Goal: Task Accomplishment & Management: Use online tool/utility

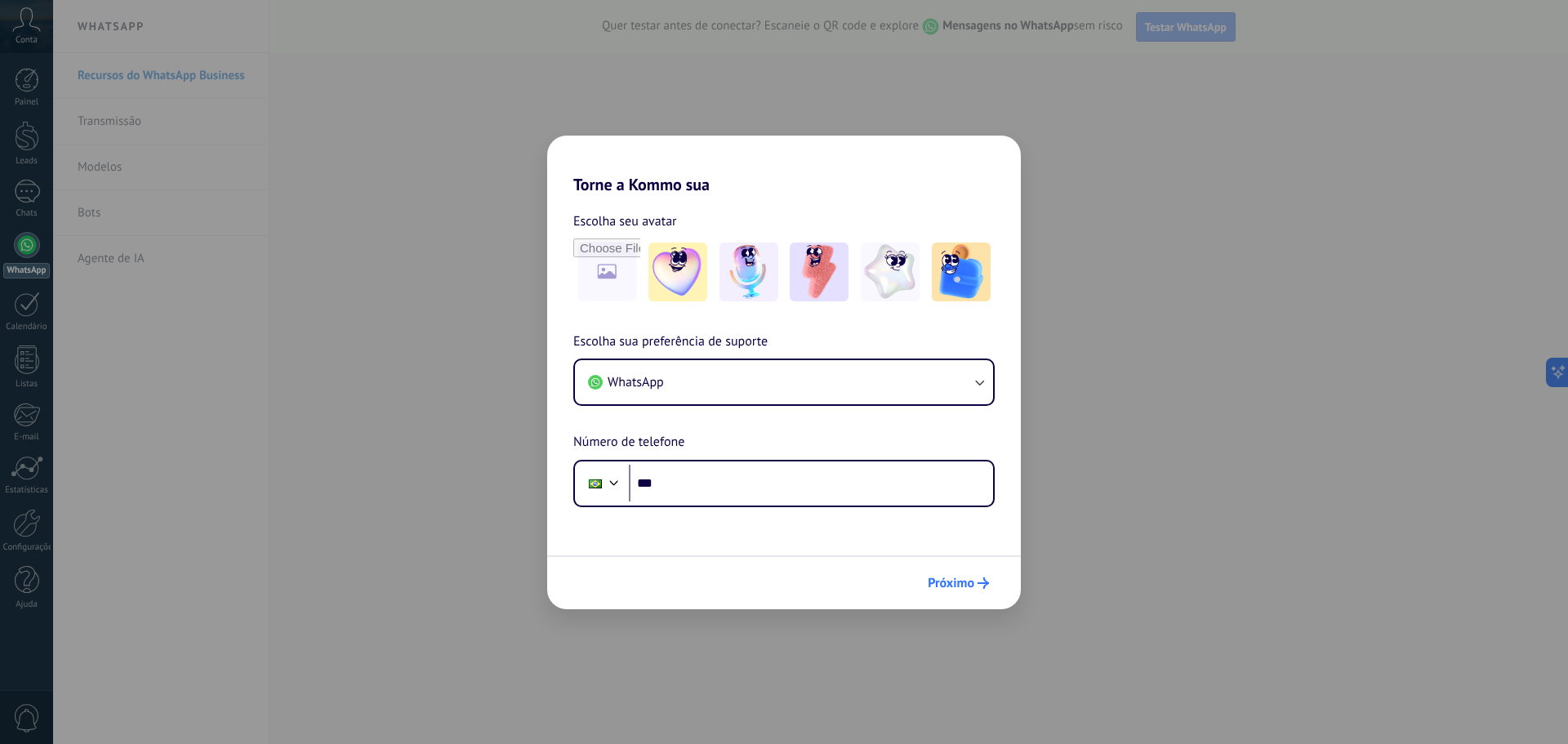
drag, startPoint x: 938, startPoint y: 573, endPoint x: 922, endPoint y: 571, distance: 16.1
click at [938, 573] on button "Próximo" at bounding box center [958, 583] width 76 height 28
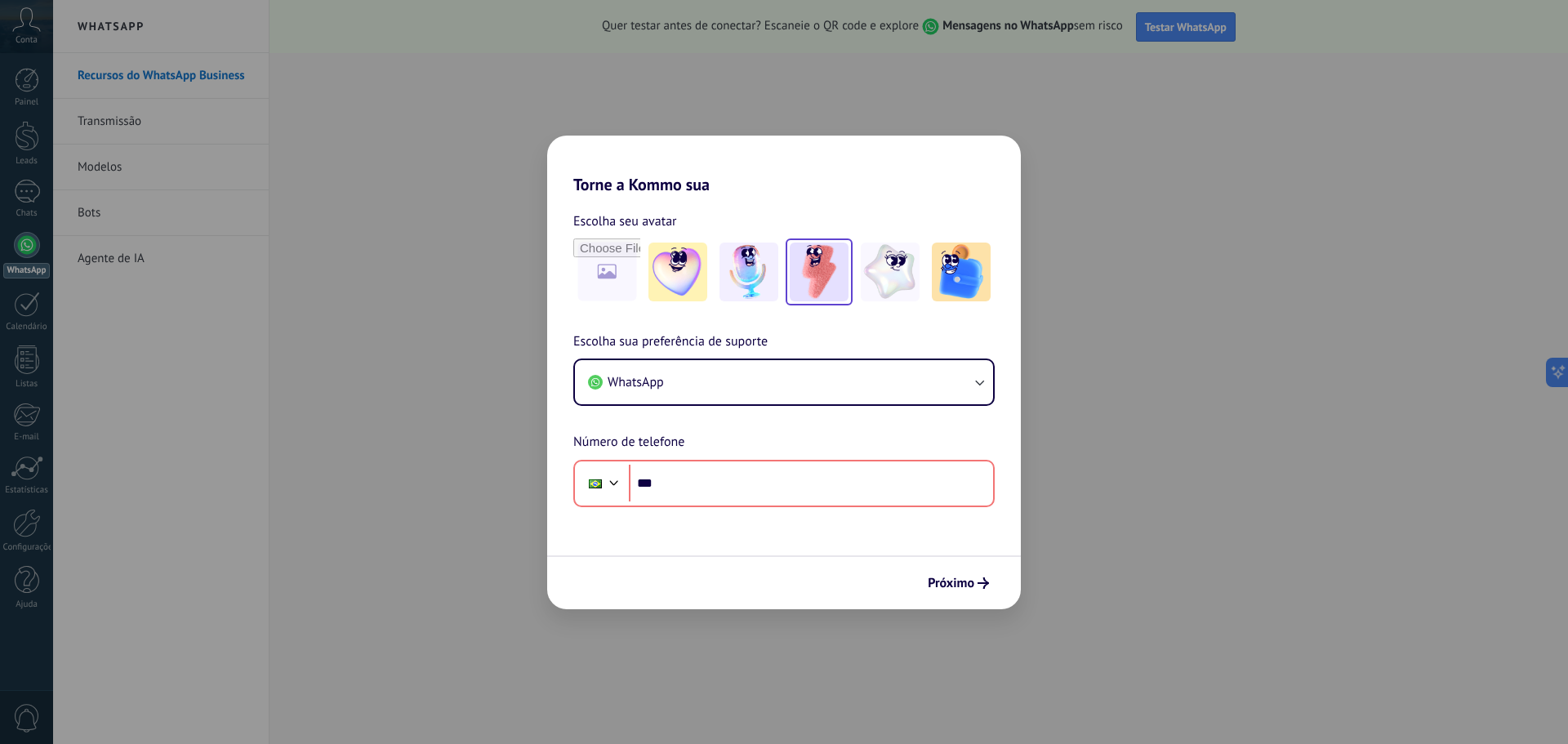
click at [837, 289] on img at bounding box center [819, 271] width 59 height 59
click at [652, 385] on span "WhatsApp" at bounding box center [635, 381] width 56 height 16
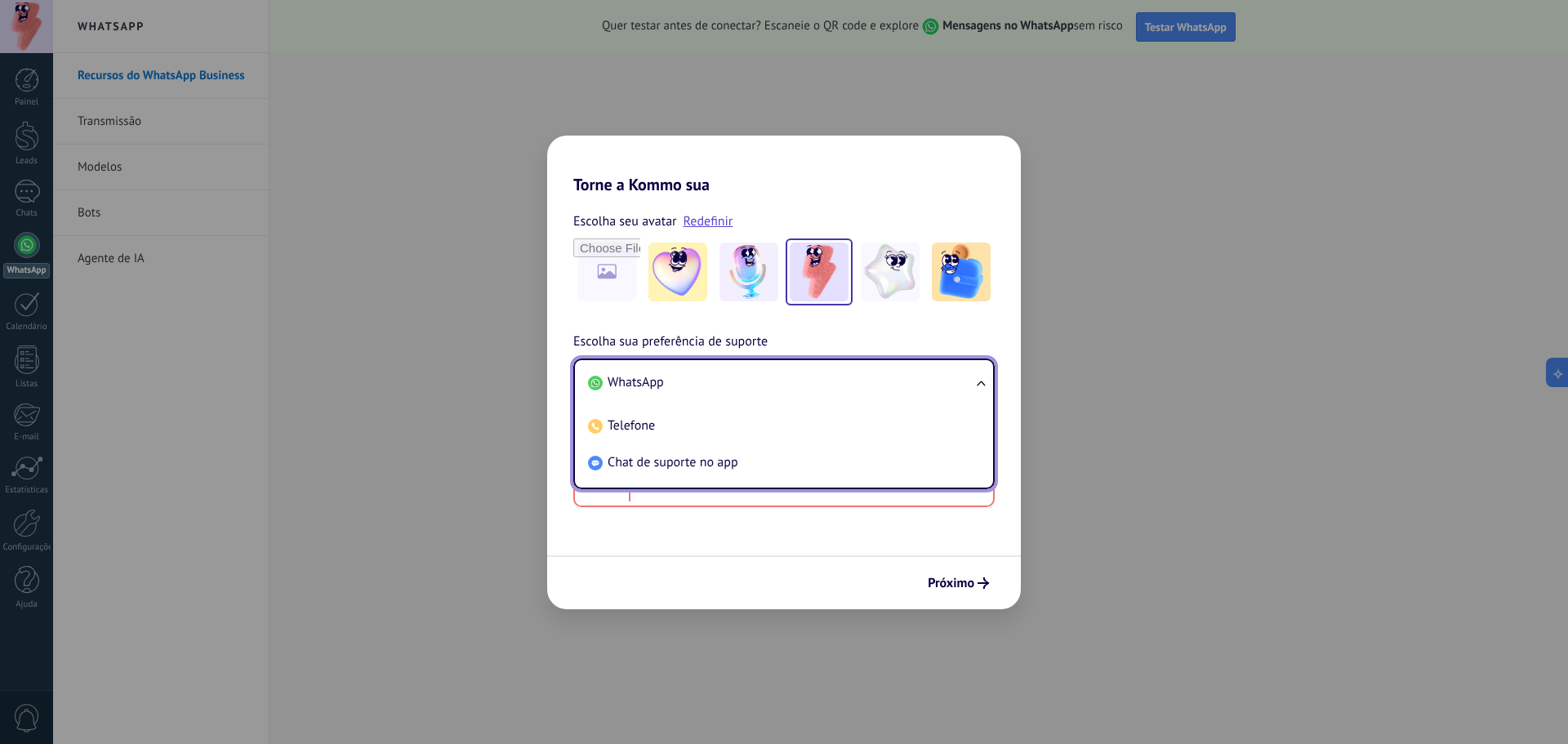
click at [652, 385] on span "WhatsApp" at bounding box center [635, 381] width 56 height 16
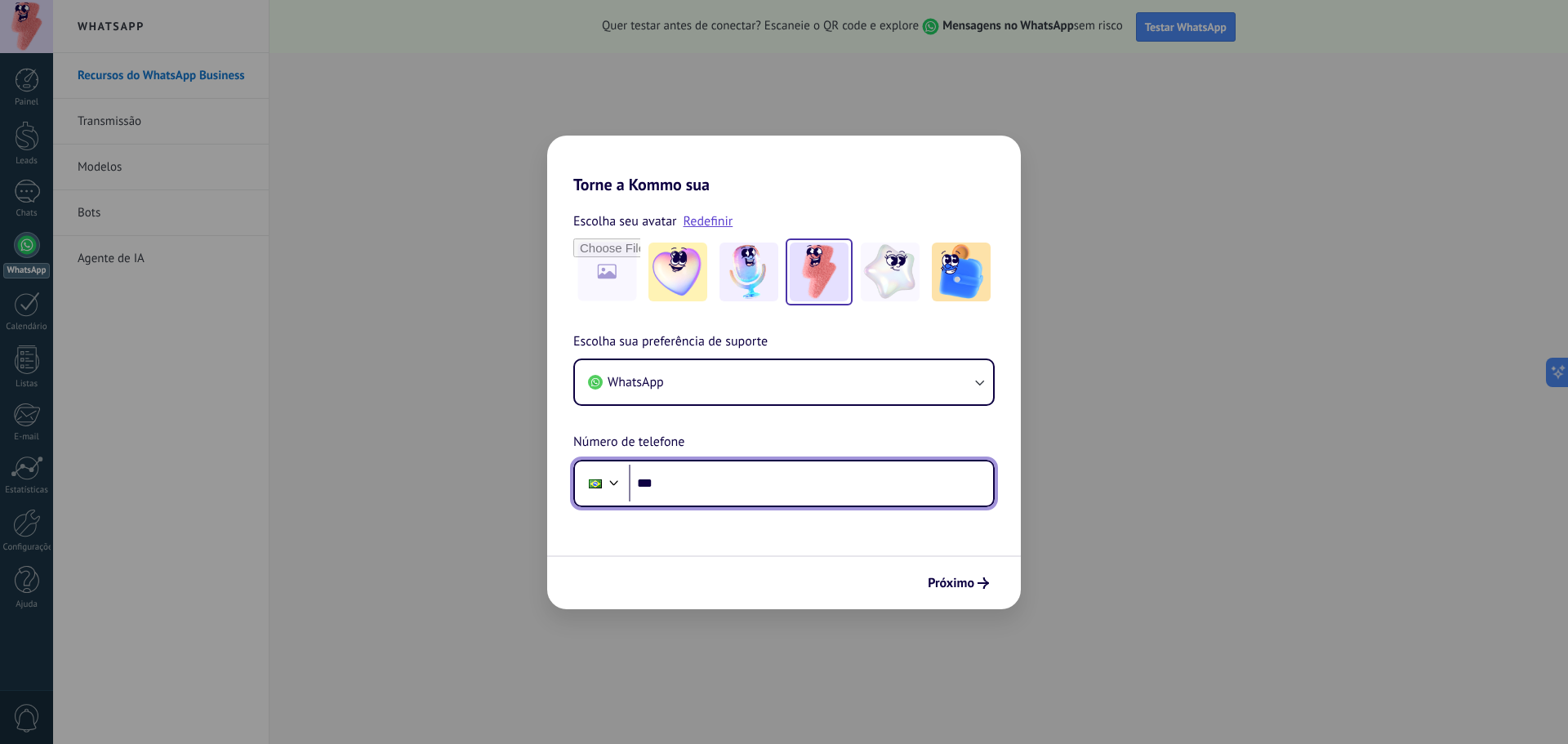
click at [669, 481] on input "***" at bounding box center [810, 482] width 364 height 38
type input "**********"
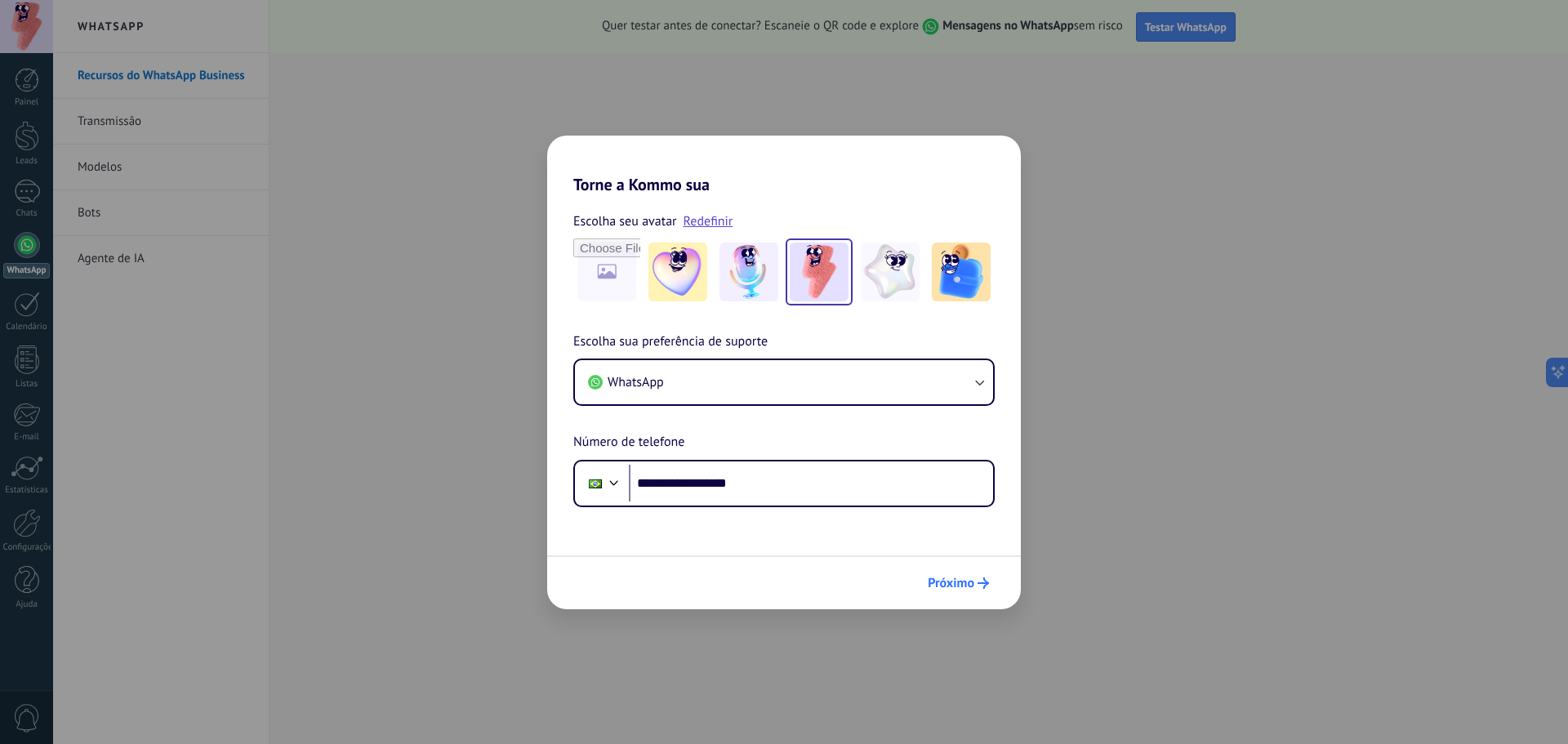
click at [961, 591] on button "Próximo" at bounding box center [958, 583] width 76 height 28
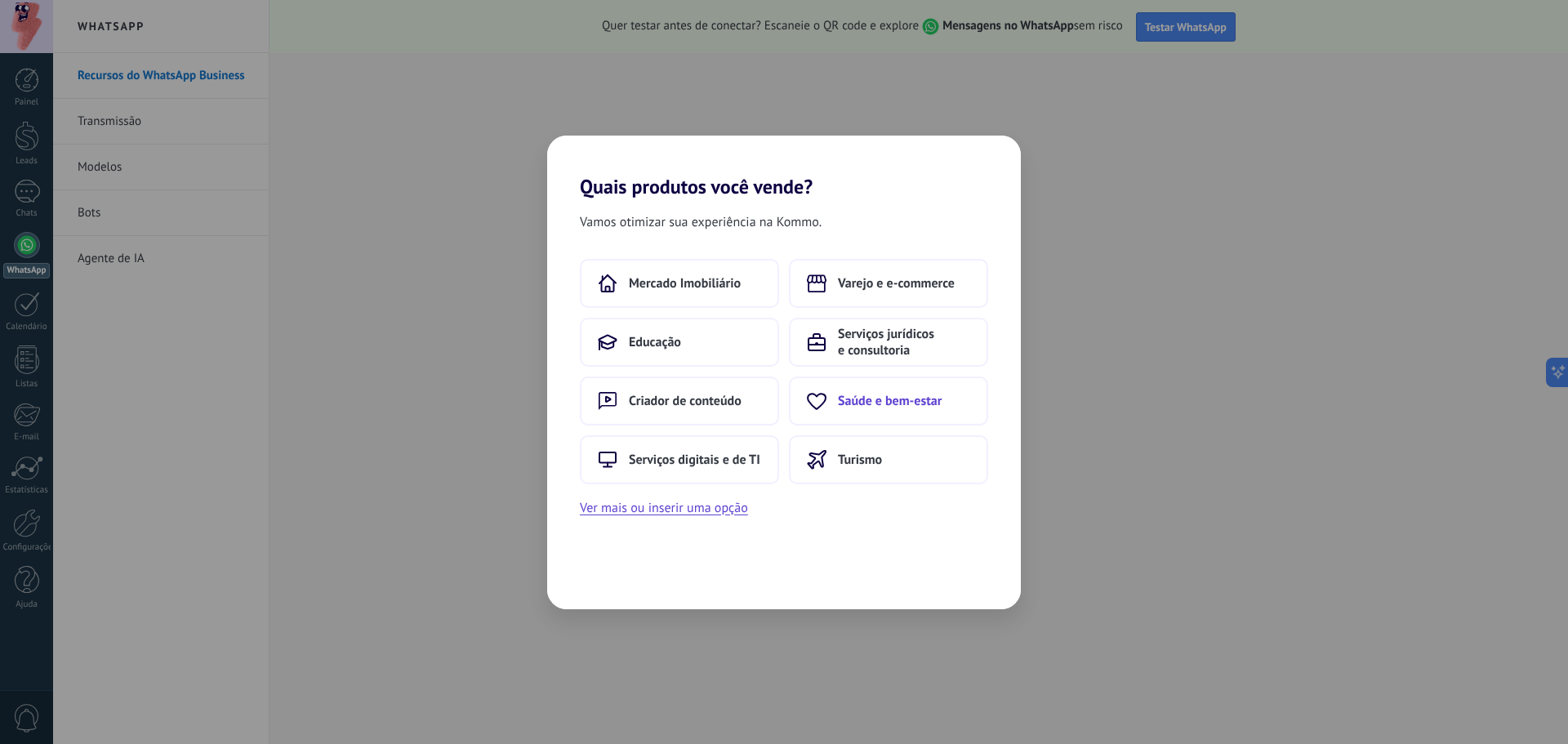
click at [887, 409] on button "Saúde e bem-estar" at bounding box center [888, 400] width 199 height 49
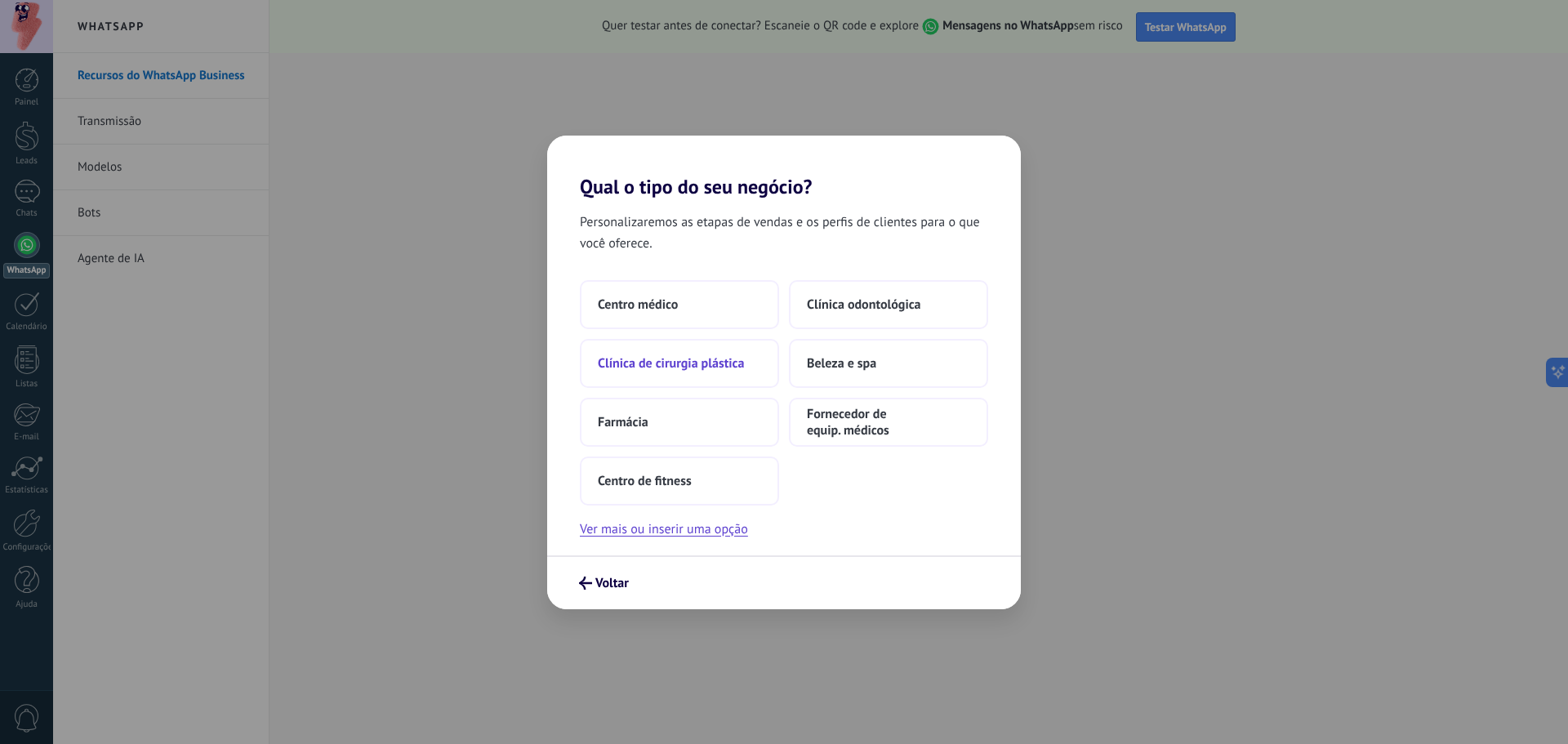
drag, startPoint x: 681, startPoint y: 304, endPoint x: 702, endPoint y: 353, distance: 53.3
click at [701, 360] on div "Centro médico Clínica odontológica Clínica de cirurgia plástica Beleza e spa Fa…" at bounding box center [784, 392] width 408 height 225
click at [865, 302] on span "Clínica odontológica" at bounding box center [864, 304] width 114 height 16
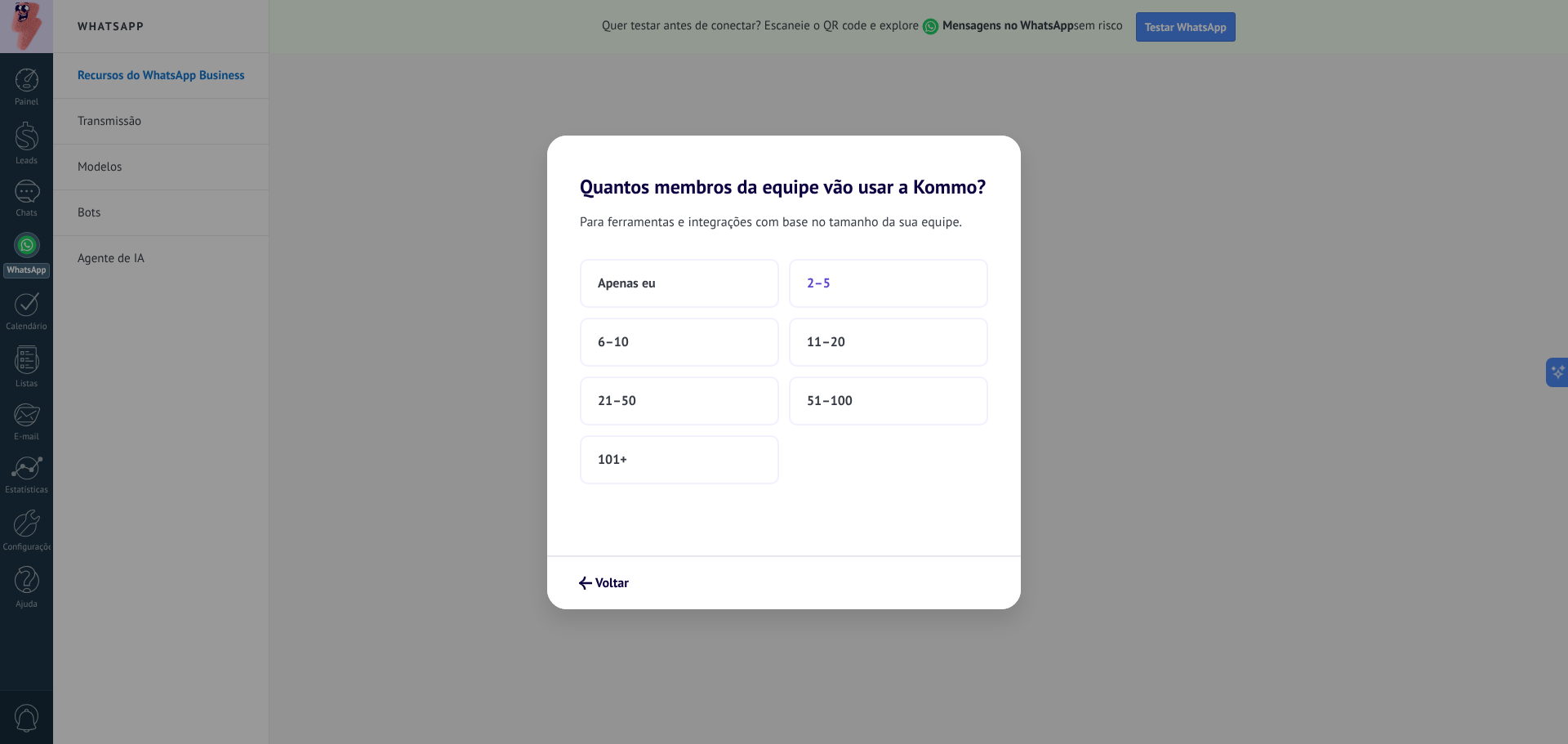
click at [836, 284] on button "2–5" at bounding box center [888, 283] width 199 height 49
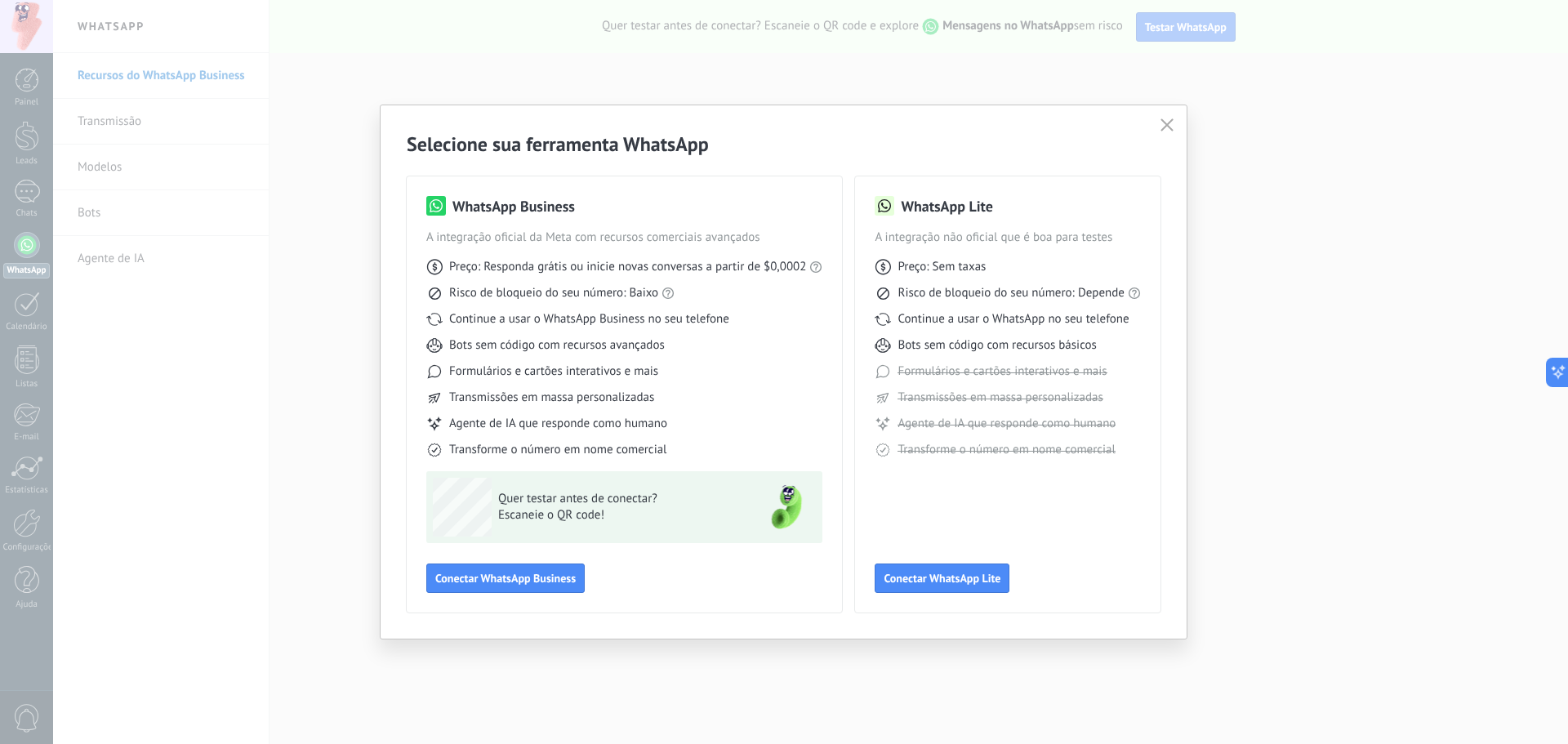
click at [1161, 131] on span "button" at bounding box center [1167, 125] width 14 height 14
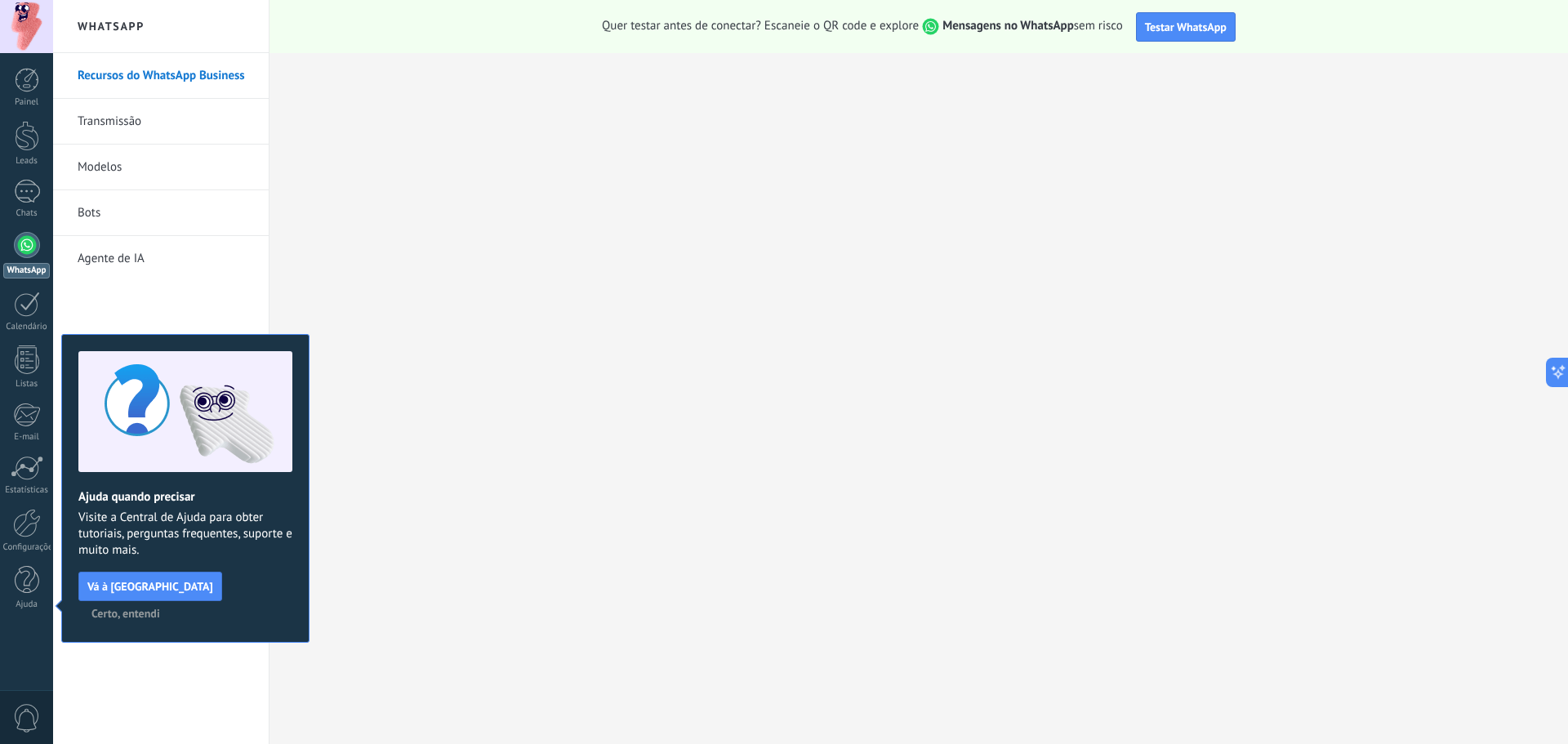
click at [160, 607] on span "Certo, entendi" at bounding box center [126, 613] width 69 height 12
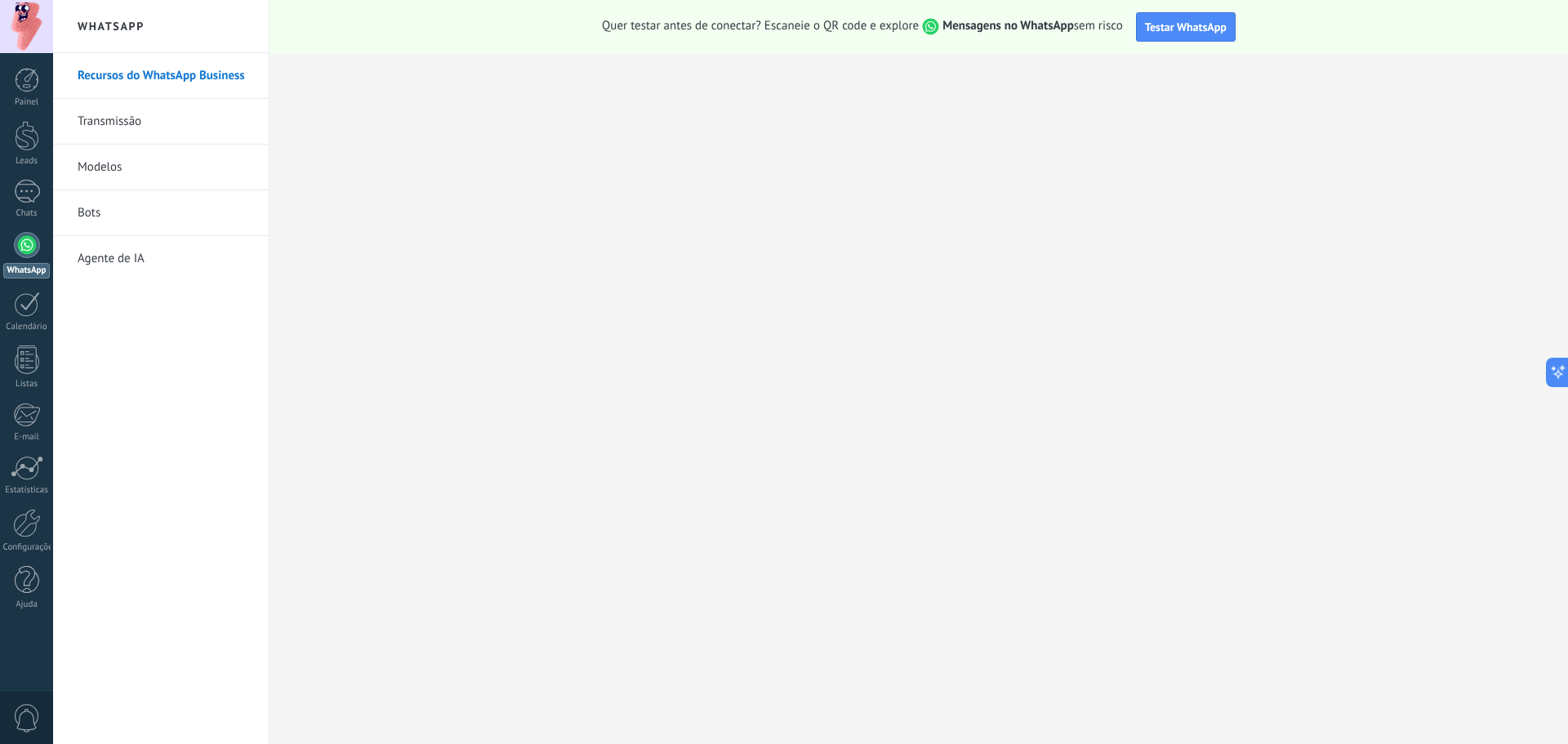
click at [148, 124] on link "Transmissão" at bounding box center [164, 121] width 175 height 45
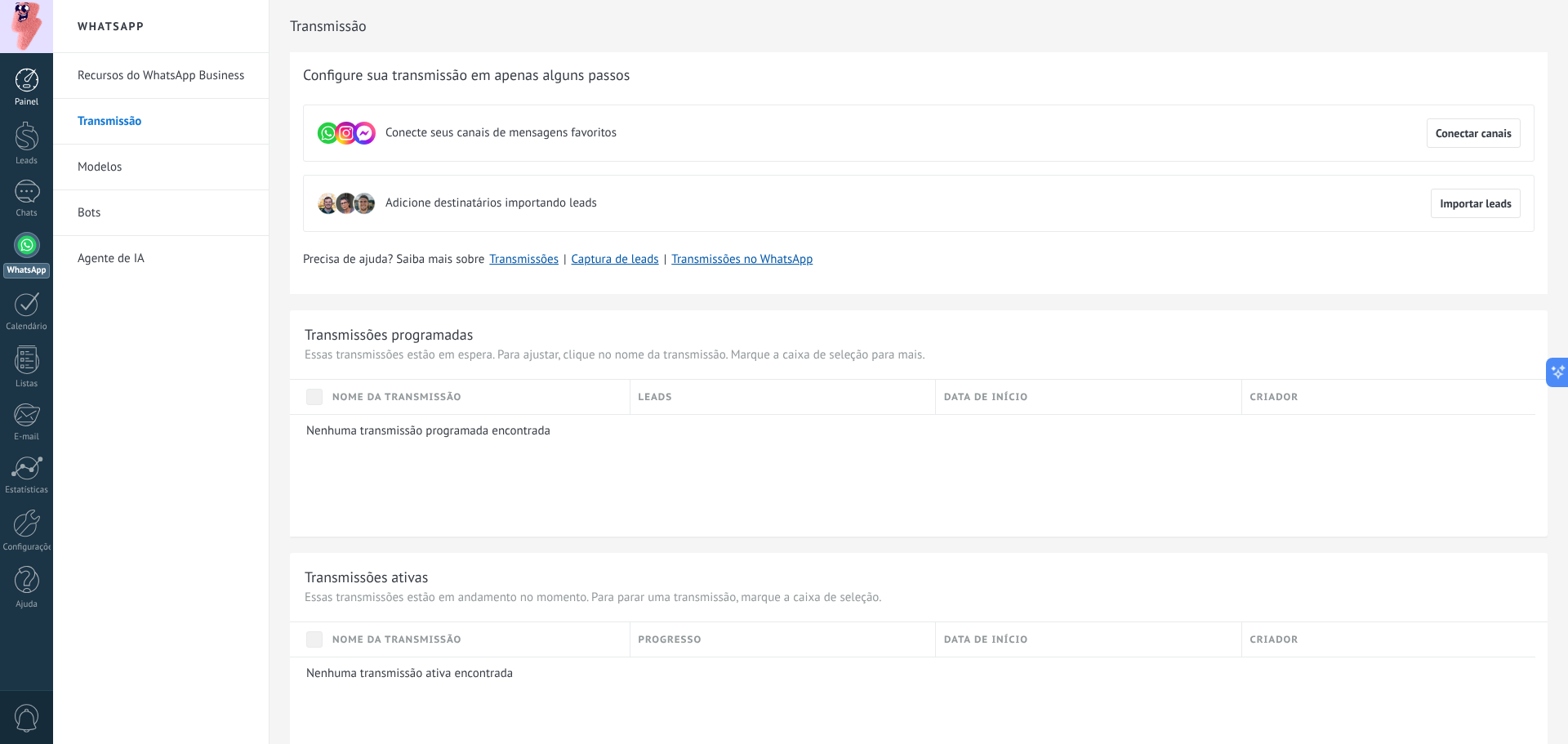
click at [36, 87] on div at bounding box center [26, 79] width 24 height 24
